Goal: Transaction & Acquisition: Purchase product/service

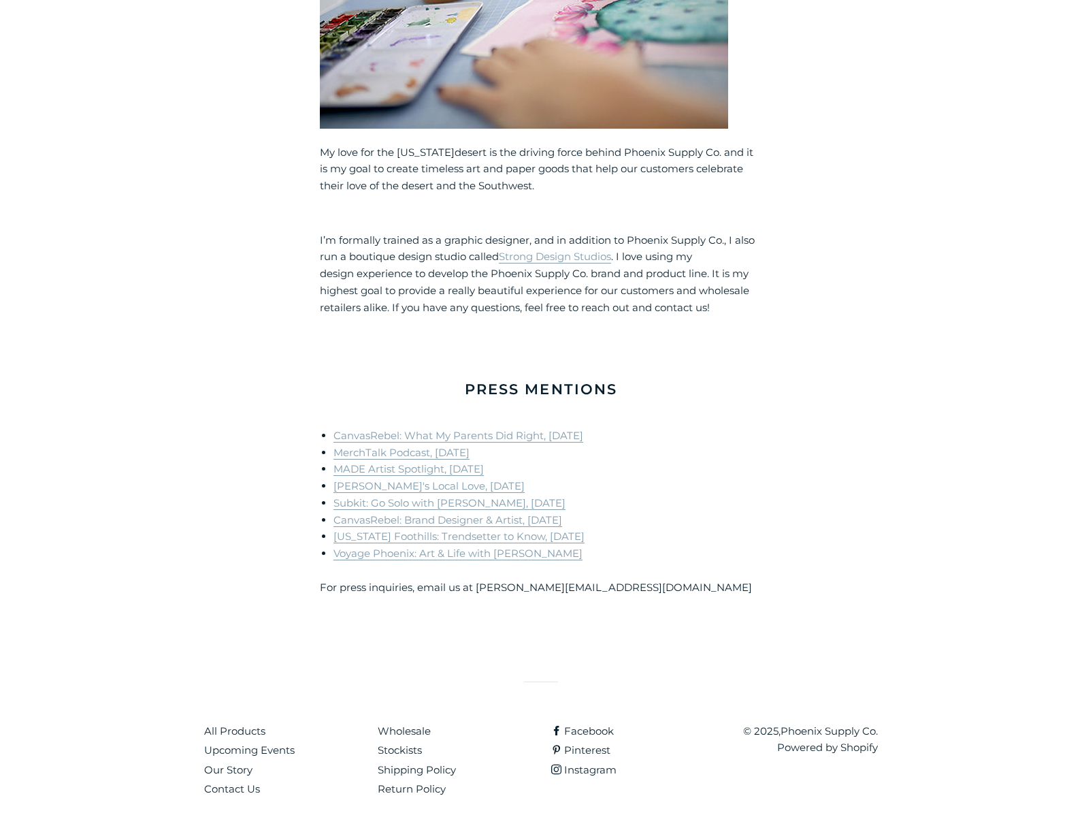
scroll to position [821, 0]
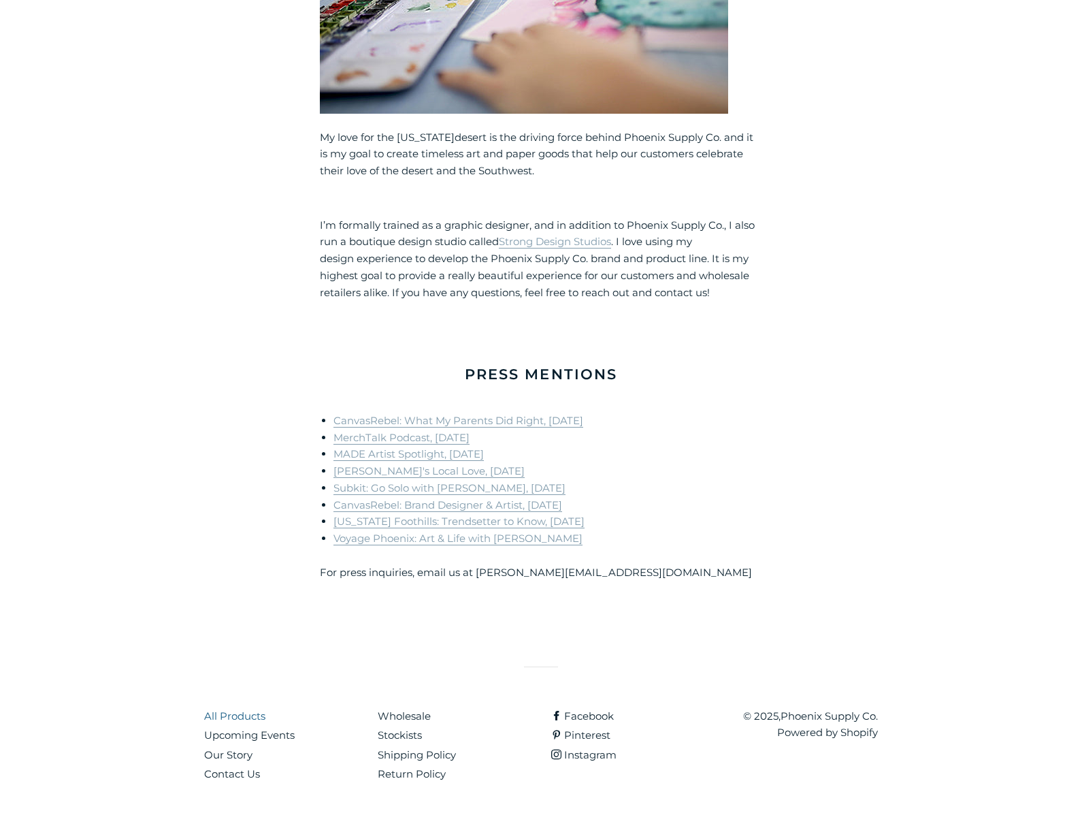
click at [214, 715] on link "All Products" at bounding box center [234, 715] width 61 height 13
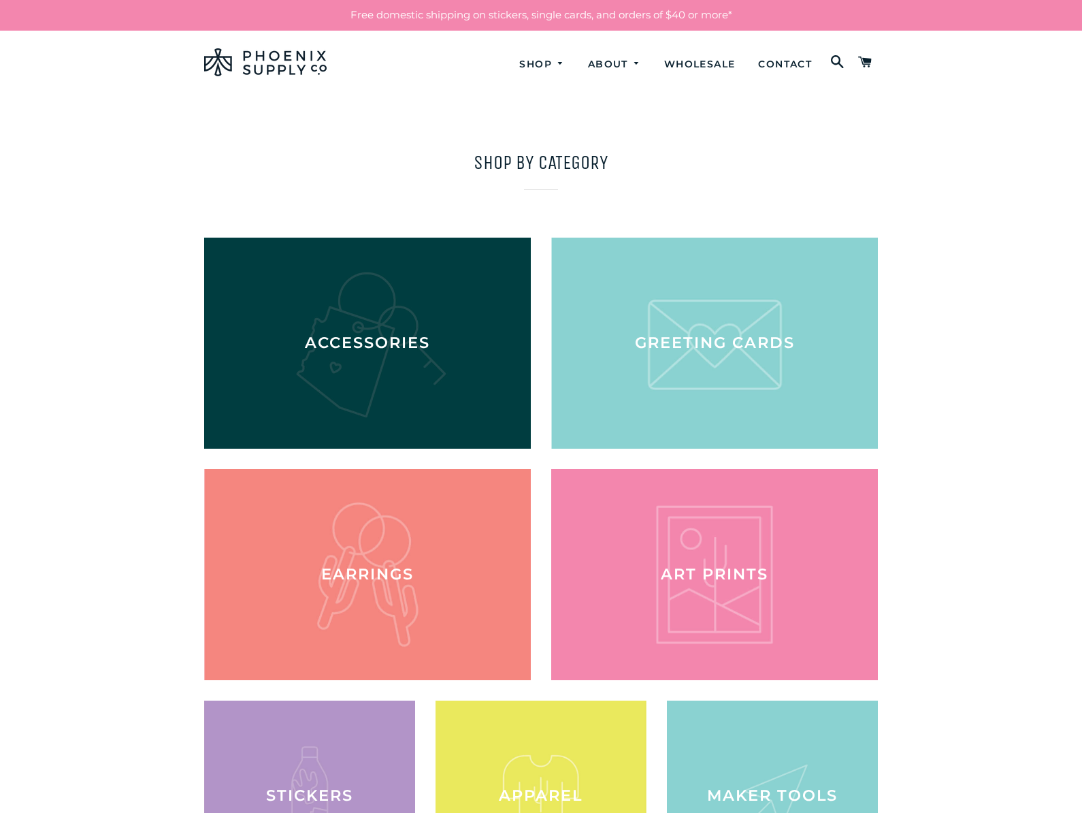
click at [386, 334] on div at bounding box center [367, 342] width 336 height 217
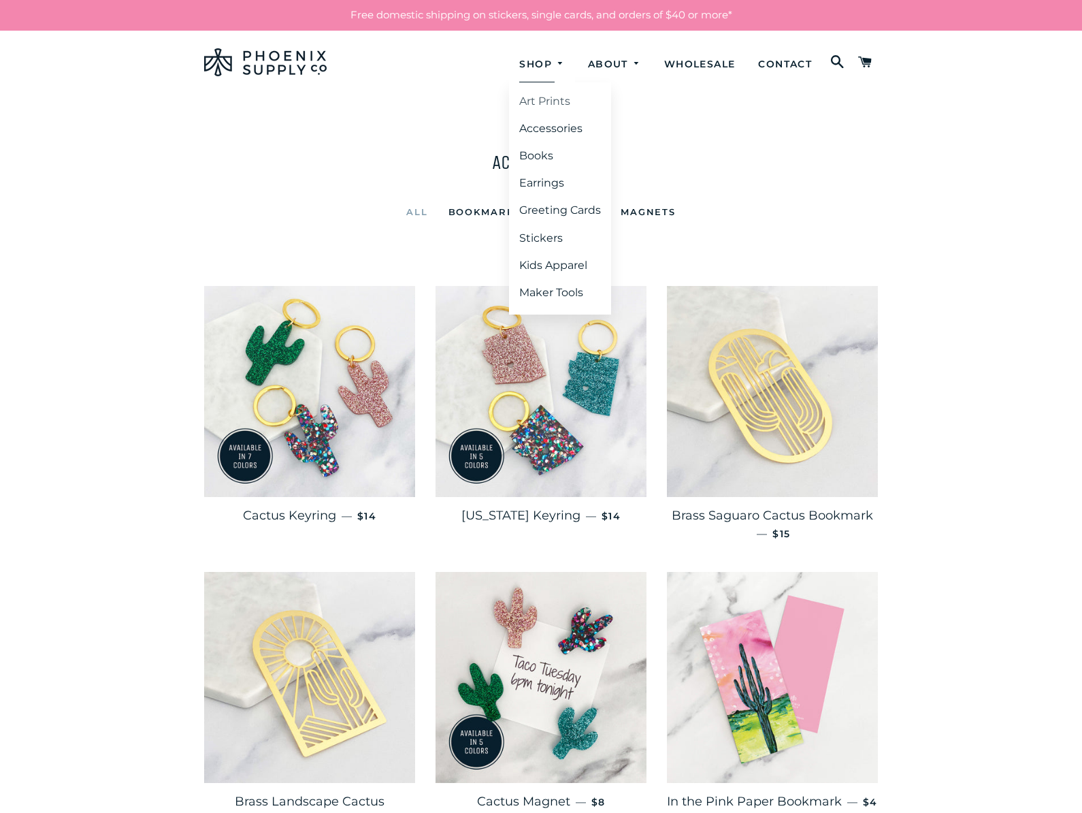
click at [536, 99] on link "Art Prints" at bounding box center [560, 101] width 102 height 25
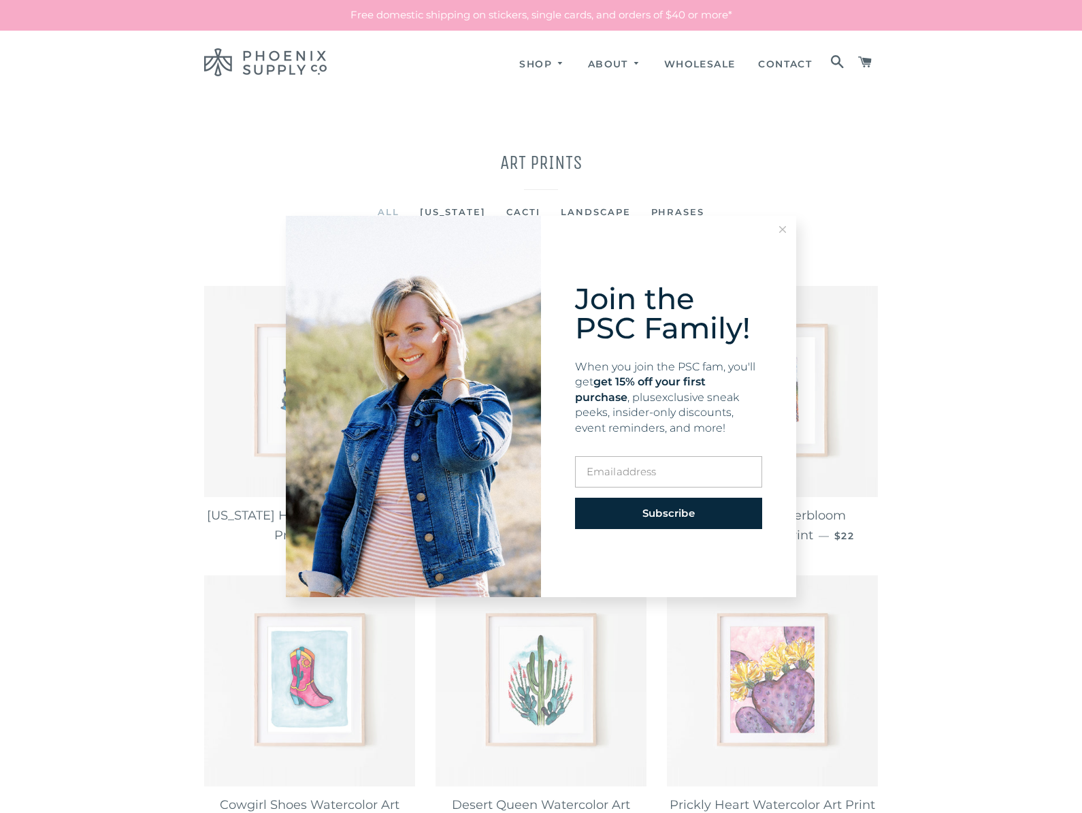
click at [780, 228] on icon at bounding box center [782, 229] width 7 height 7
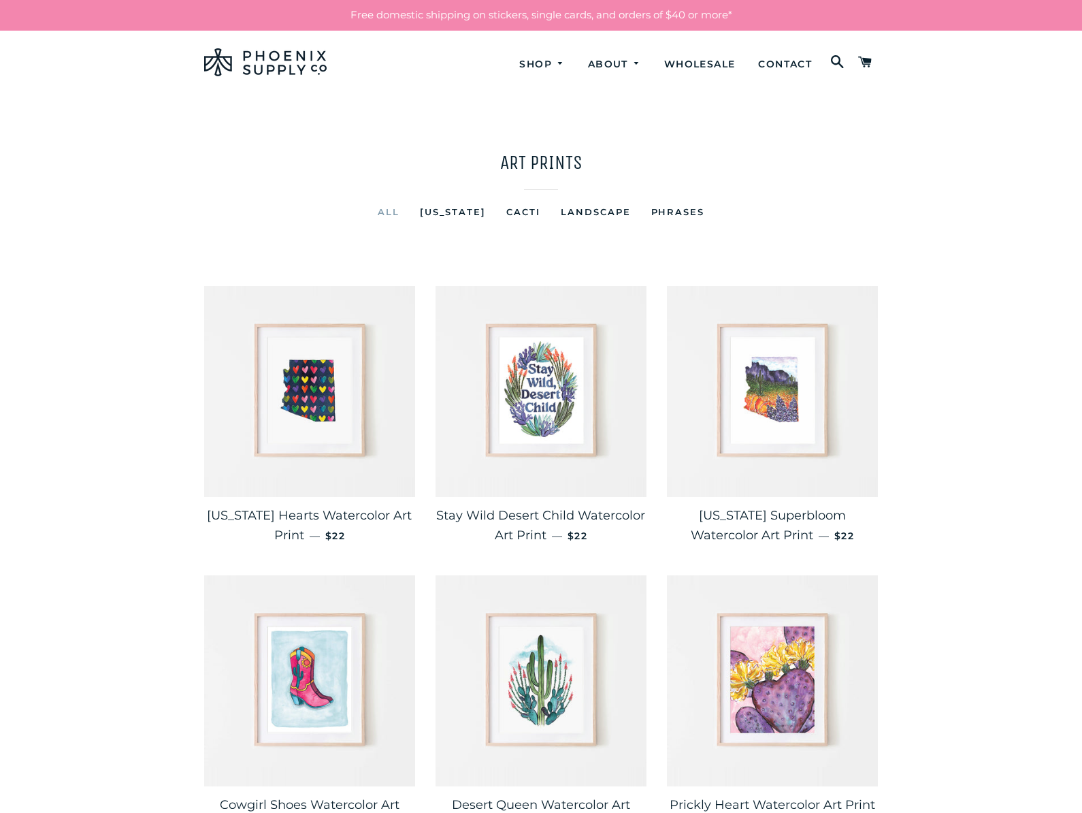
click at [453, 210] on link "[US_STATE]" at bounding box center [453, 212] width 87 height 16
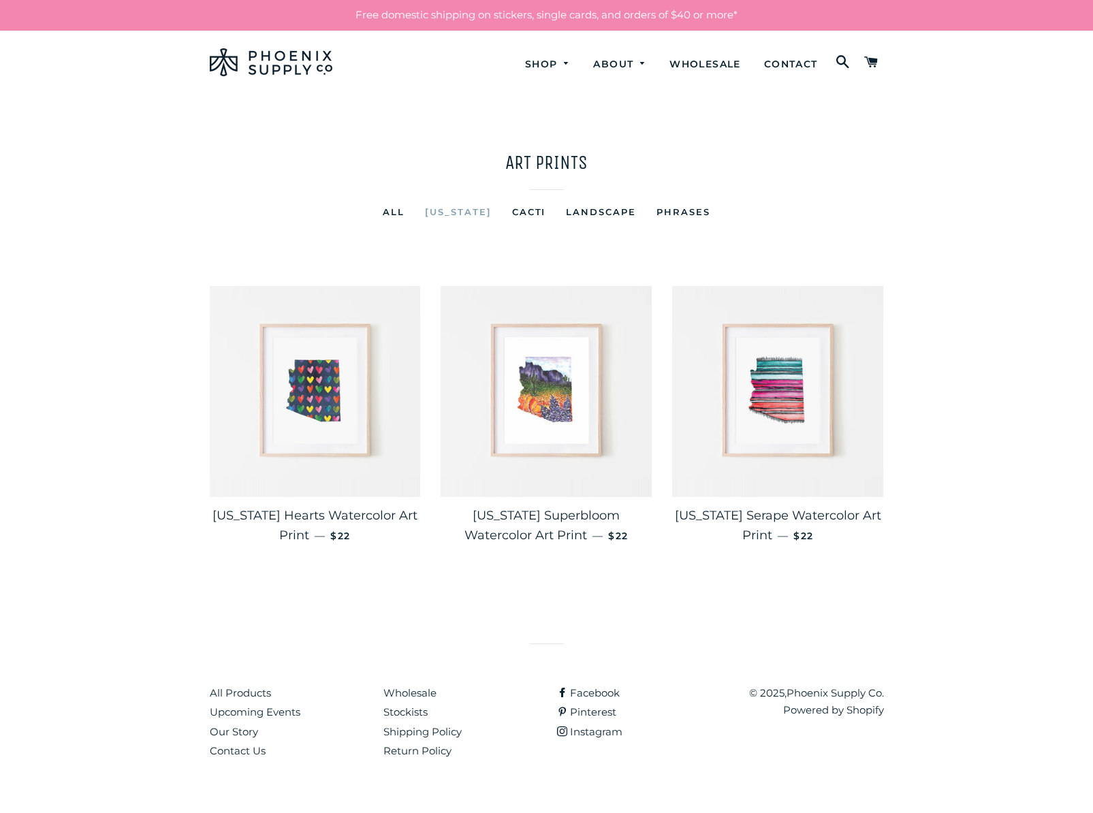
click at [309, 375] on img at bounding box center [315, 391] width 211 height 211
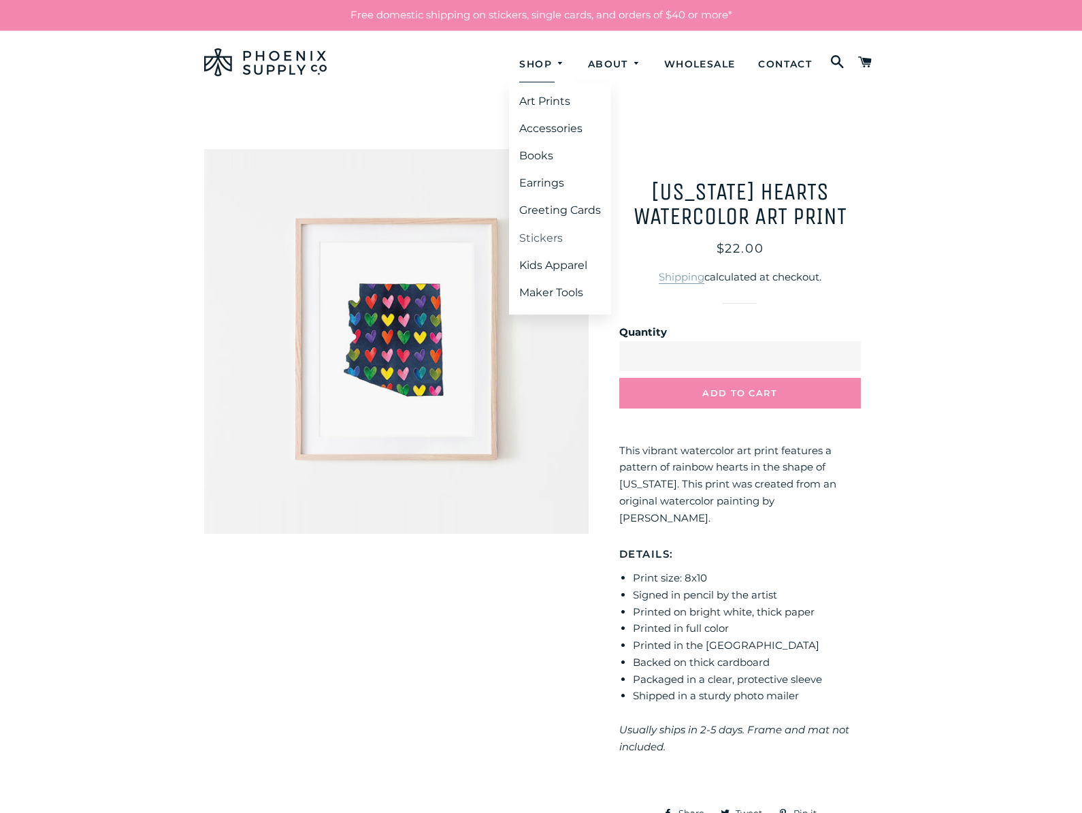
click at [528, 231] on link "Stickers" at bounding box center [560, 238] width 102 height 25
